Goal: Information Seeking & Learning: Learn about a topic

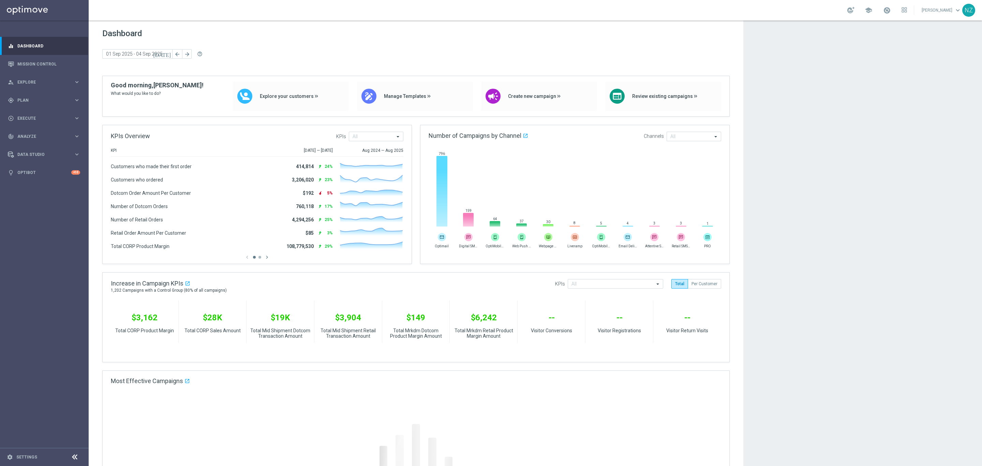
click at [932, 12] on link "[PERSON_NAME] keyboard_arrow_down" at bounding box center [941, 10] width 41 height 10
click at [924, 64] on div "library_books Courses New" at bounding box center [931, 65] width 68 height 12
